Goal: Transaction & Acquisition: Purchase product/service

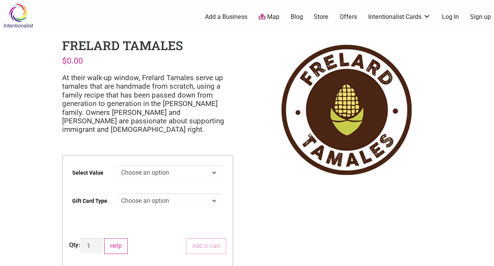
click at [160, 173] on select "Choose an option $25 $50 $100 $200 $500" at bounding box center [170, 172] width 105 height 15
click at [160, 176] on select "Choose an option $25 $50 $100 $200 $500" at bounding box center [170, 172] width 105 height 15
select select "$200"
click at [215, 173] on select "Choose an option $25 $50 $100 $200 $500" at bounding box center [170, 172] width 105 height 15
click at [179, 203] on select "Choose an option Physical" at bounding box center [170, 200] width 105 height 15
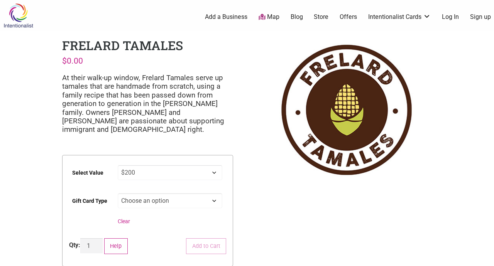
select select "Physical"
select select "$200"
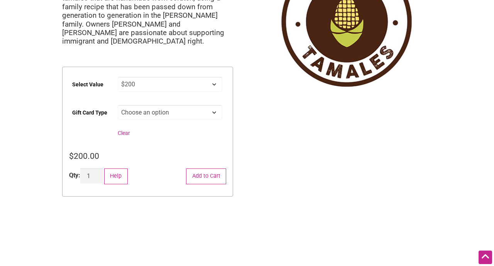
scroll to position [89, 0]
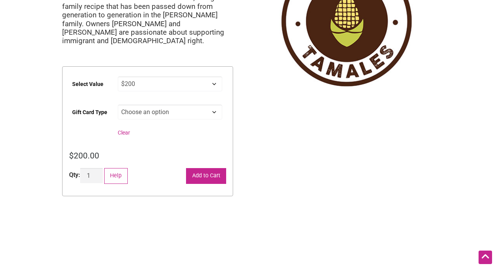
click at [212, 176] on button "Add to Cart" at bounding box center [206, 176] width 40 height 16
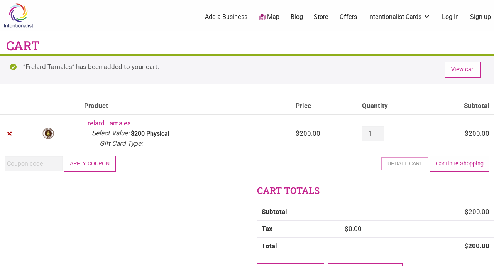
click at [100, 164] on button "Apply coupon" at bounding box center [90, 164] width 52 height 16
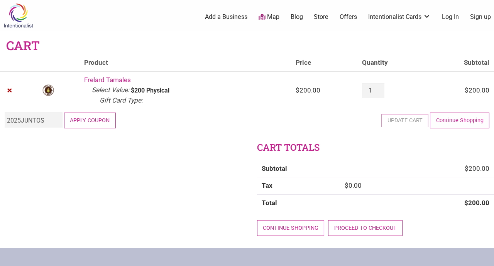
type input "2025JUNTOS"
click at [93, 124] on button "Apply coupon" at bounding box center [90, 121] width 52 height 16
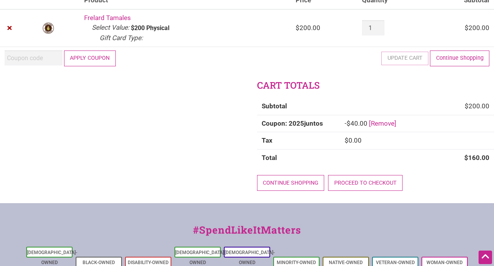
scroll to position [102, 0]
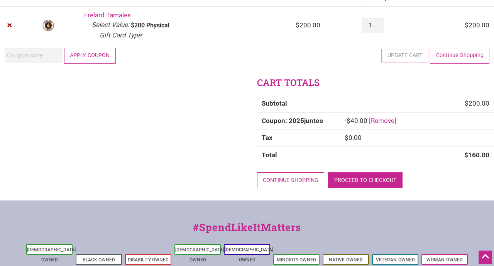
click at [366, 181] on link "Proceed to checkout" at bounding box center [365, 181] width 75 height 16
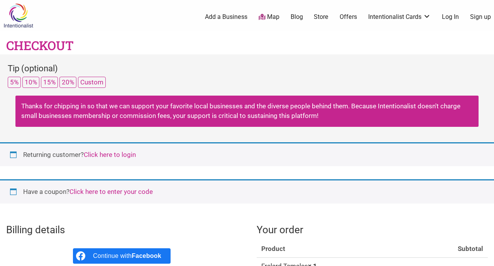
select select "US"
select select "WA"
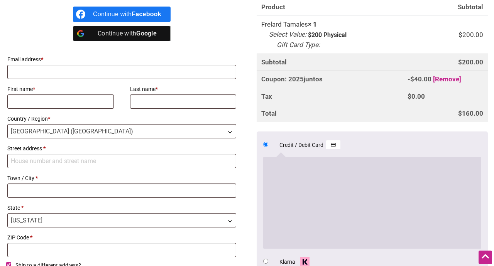
scroll to position [246, 0]
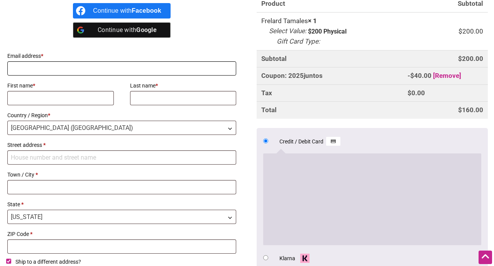
click at [138, 69] on input "Email address *" at bounding box center [121, 68] width 229 height 14
type input "ashley.m.hernandez@gmail.com"
type input "Ashley"
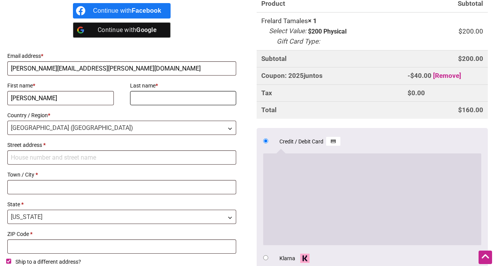
type input "Hernandez"
type input "1205 Roland Street"
type input "Bellingham"
type input "98229"
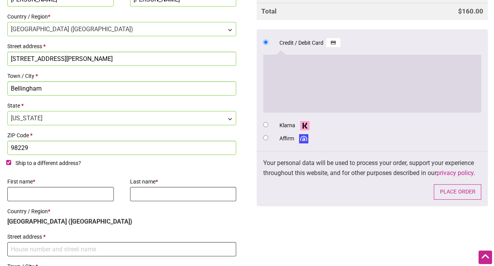
scroll to position [345, 0]
click at [458, 191] on button "Place order" at bounding box center [457, 192] width 47 height 16
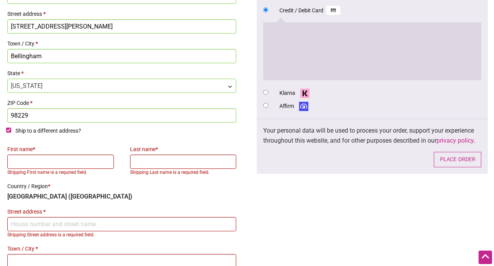
scroll to position [457, 0]
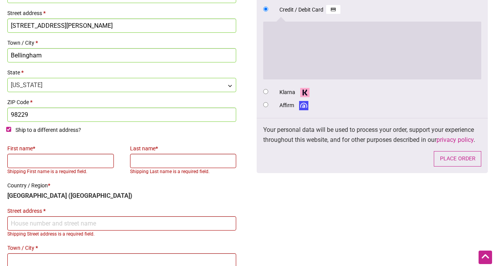
click at [8, 130] on input "Ship to a different address?" at bounding box center [8, 129] width 5 height 5
checkbox input "false"
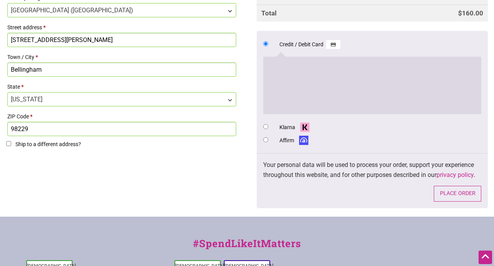
scroll to position [449, 0]
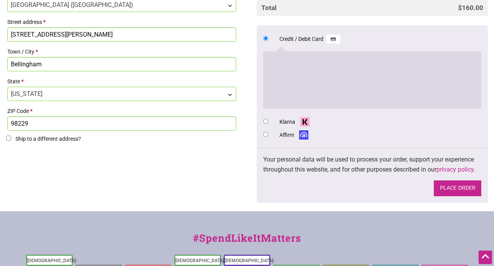
click at [455, 189] on button "Place order" at bounding box center [457, 189] width 47 height 16
